Goal: Download file/media

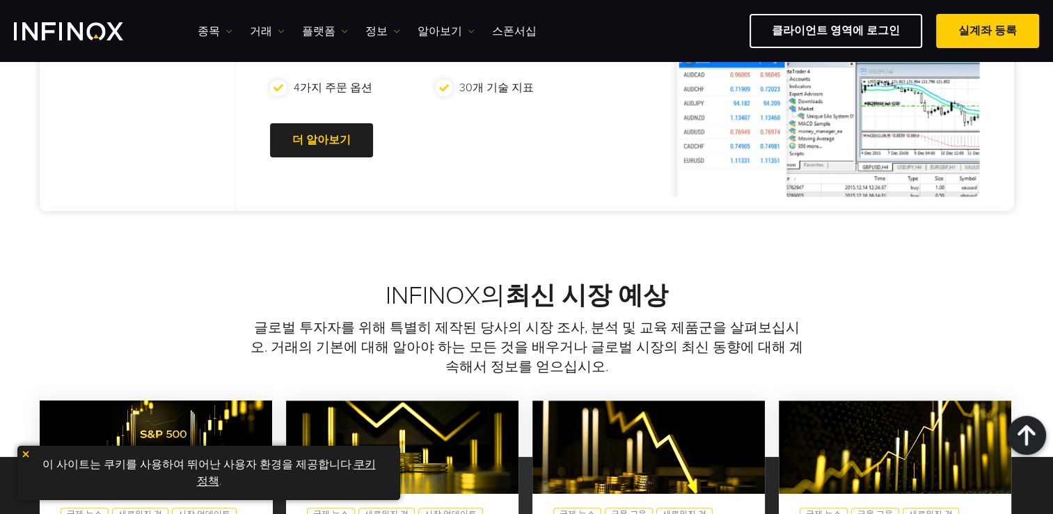
scroll to position [626, 0]
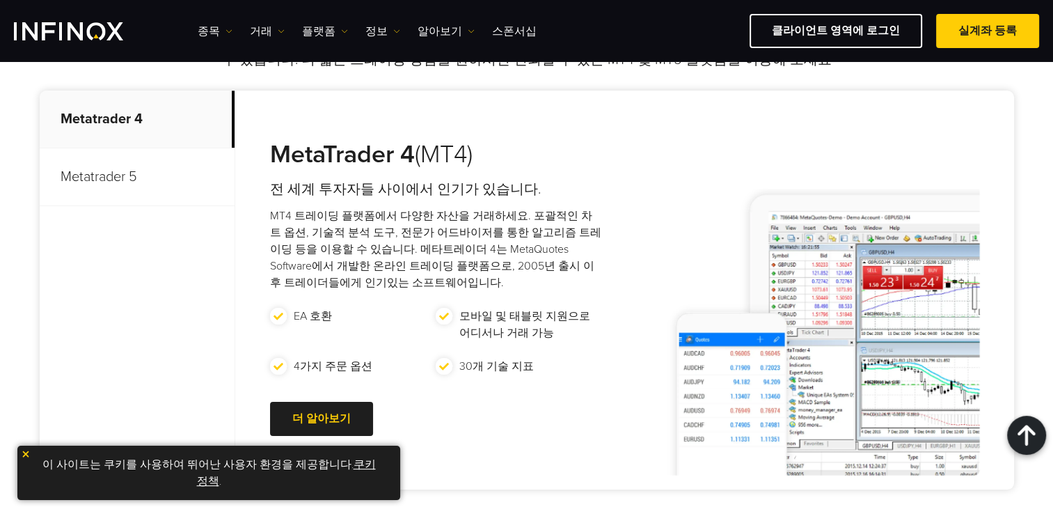
drag, startPoint x: 125, startPoint y: 172, endPoint x: 132, endPoint y: 173, distance: 7.0
click at [127, 173] on p "Metatrader 5" at bounding box center [137, 177] width 195 height 58
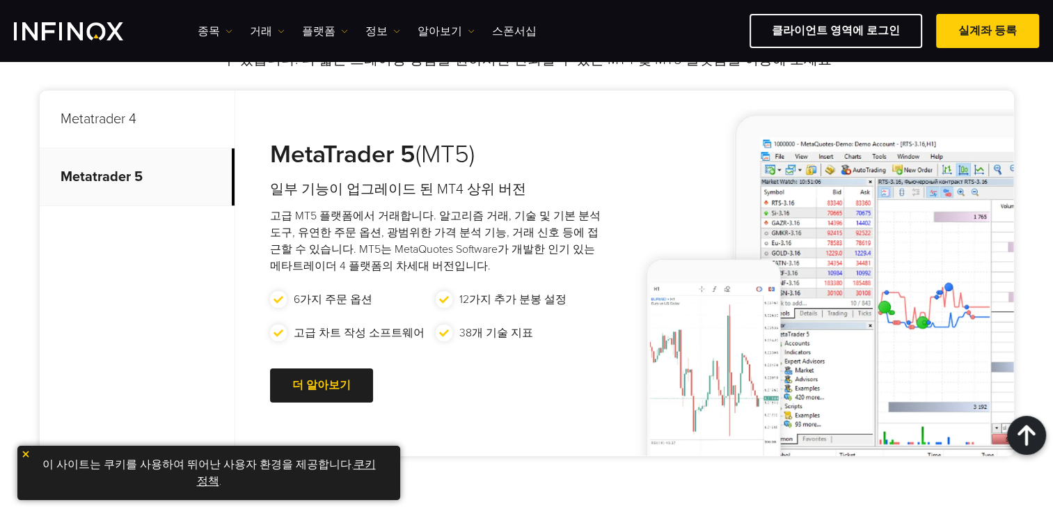
scroll to position [766, 0]
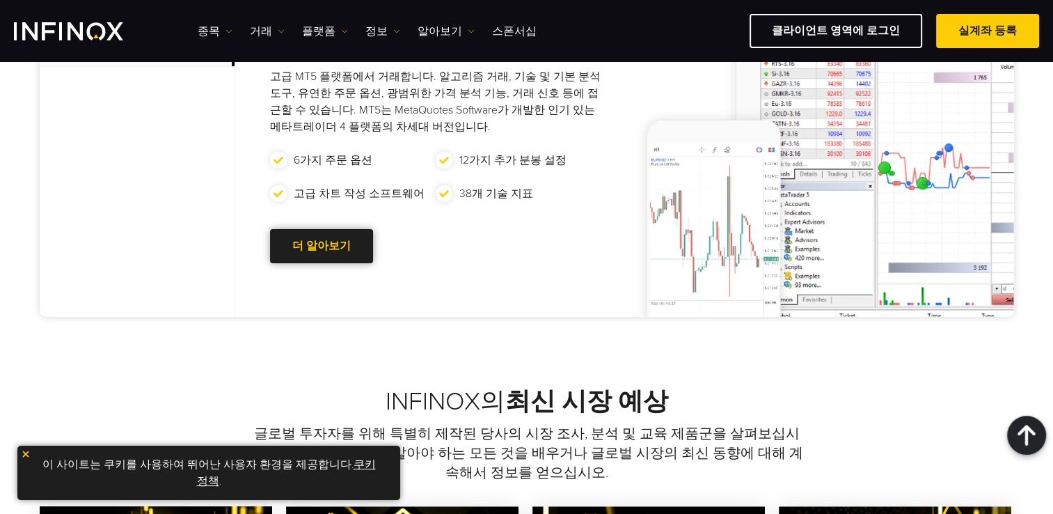
click at [348, 247] on link "더 알아보기 Go to new page" at bounding box center [321, 246] width 103 height 34
click at [27, 453] on img at bounding box center [26, 454] width 10 height 10
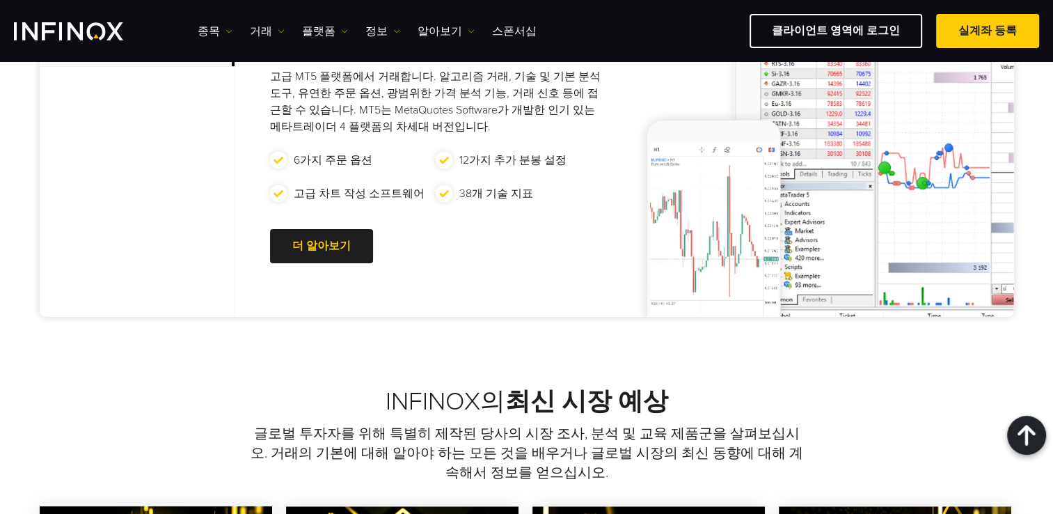
click at [418, 347] on div "거래 과정 강화: 올바른 플랫폼 선택 최고의 카피 트레이딩 플랫폼인 IX Social을 통해 더 스마트하게 거래할 수 있어 전문 트레이더를 쉽…" at bounding box center [526, 88] width 1053 height 595
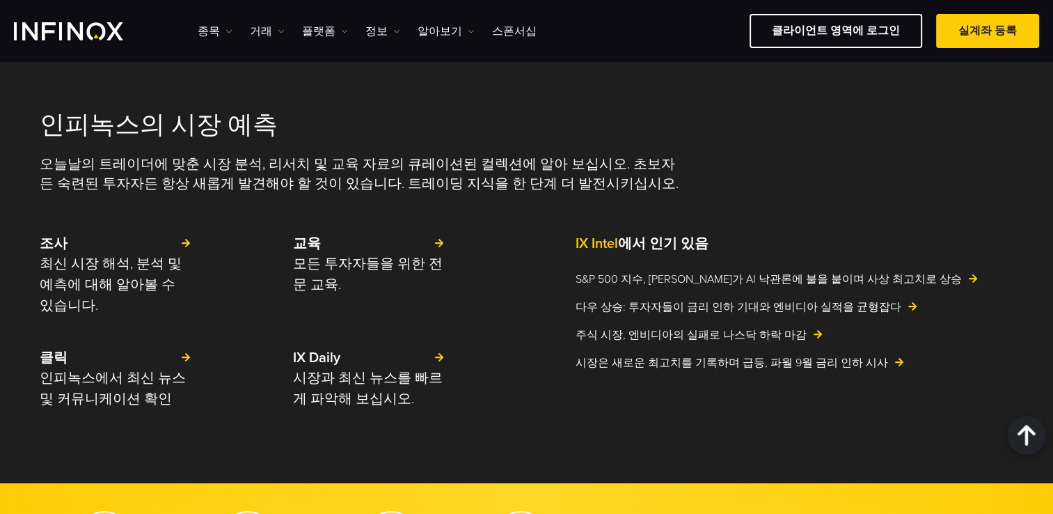
scroll to position [3132, 0]
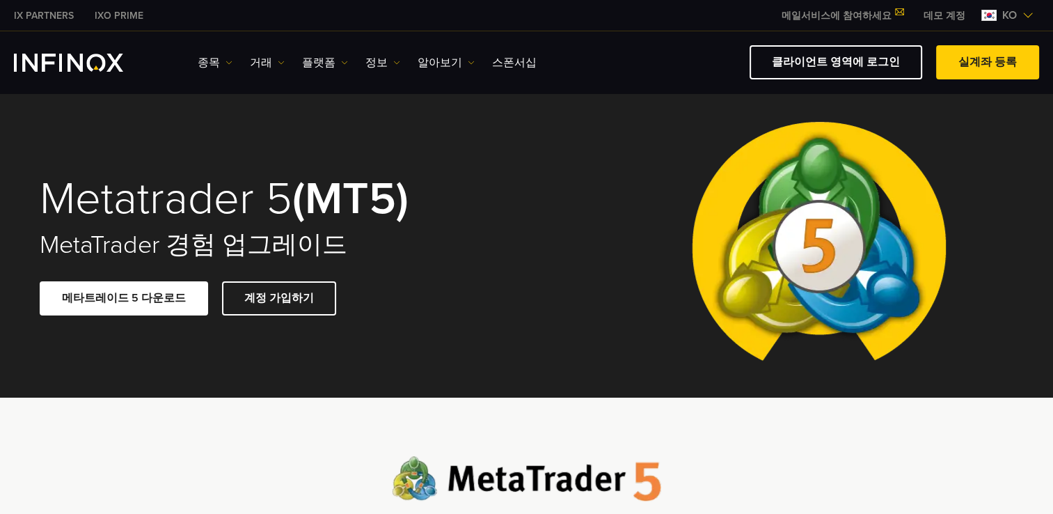
click at [141, 290] on link "메타트레이드 5 다운로드" at bounding box center [124, 298] width 168 height 34
